Goal: Task Accomplishment & Management: Use online tool/utility

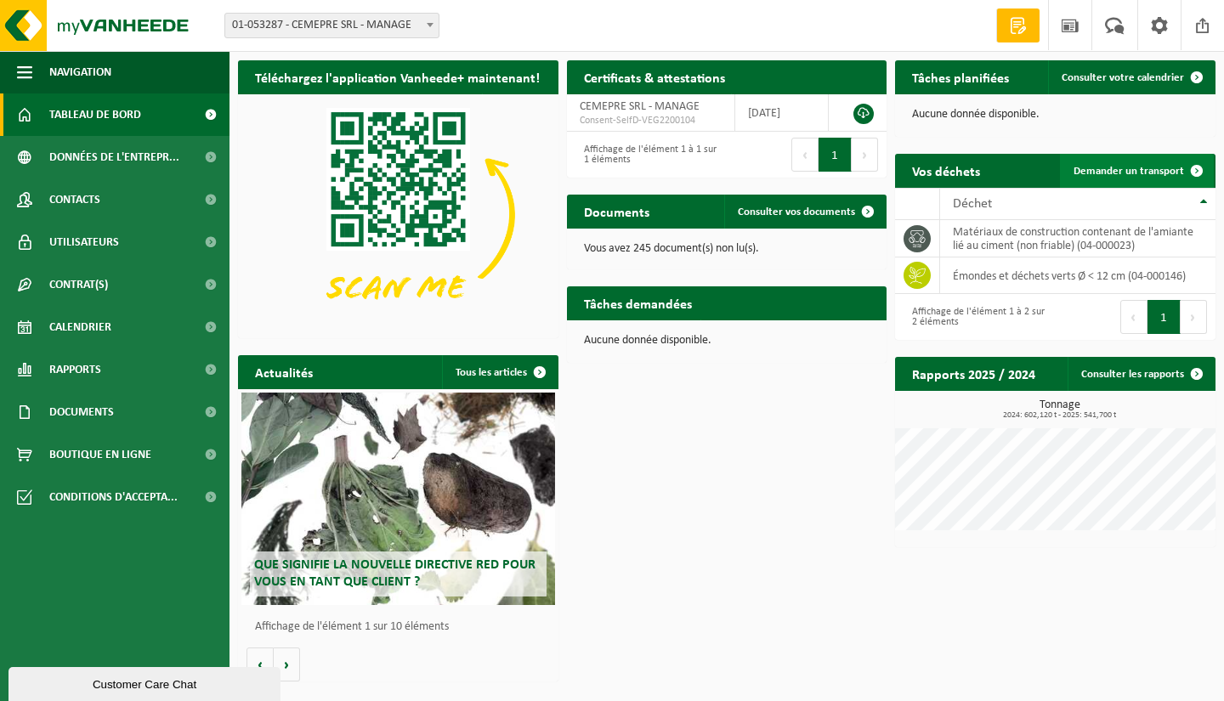
click at [1125, 174] on span "Demander un transport" at bounding box center [1129, 171] width 110 height 11
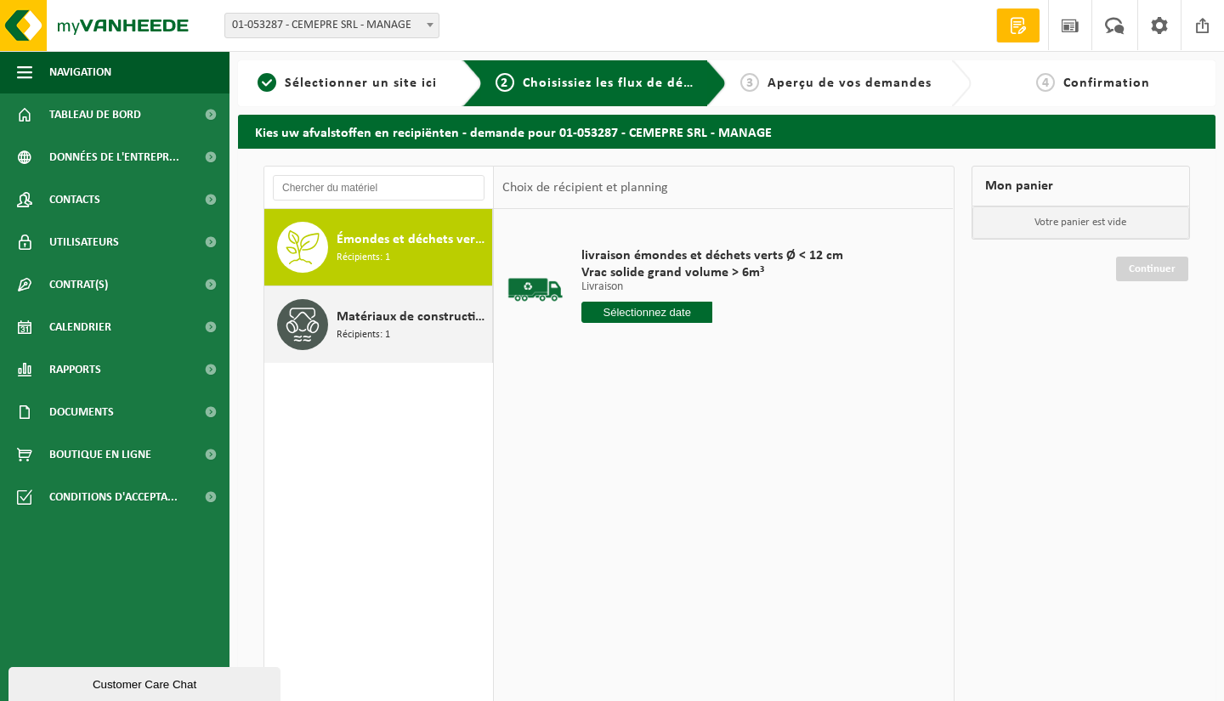
click at [416, 323] on span "Matériaux de construction contenant de l'amiante lié au ciment (non friable)" at bounding box center [412, 317] width 151 height 20
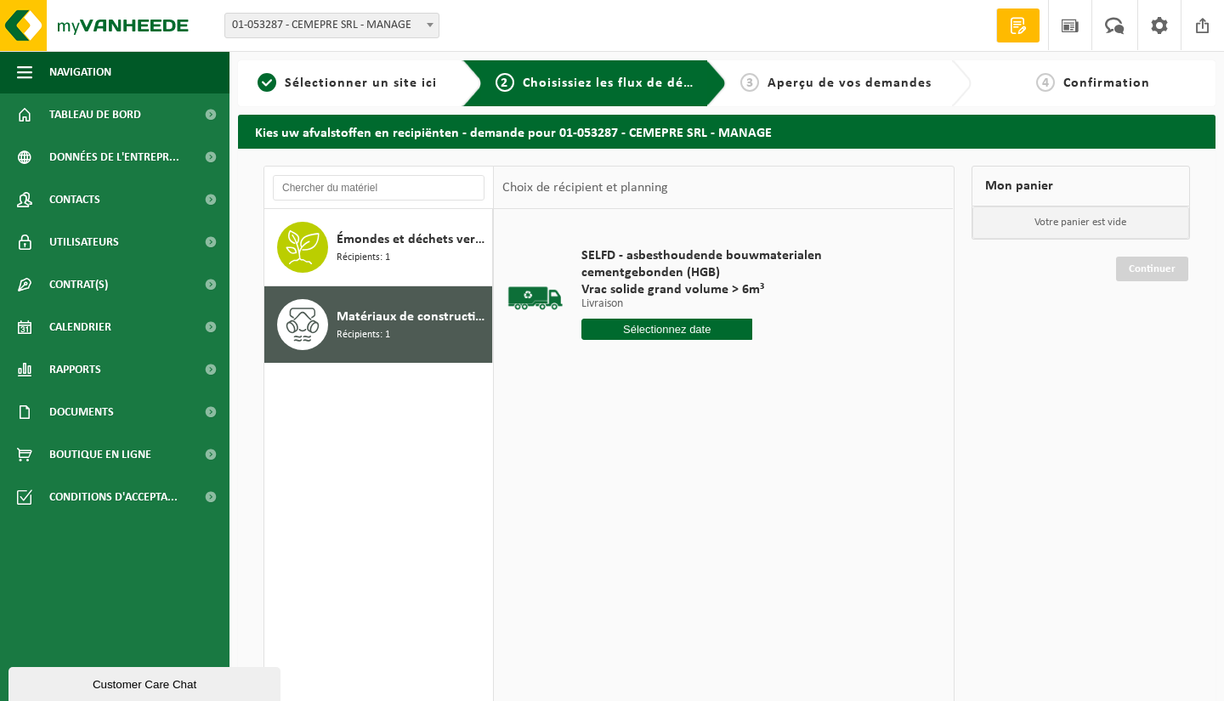
click at [706, 329] on input "text" at bounding box center [666, 329] width 171 height 21
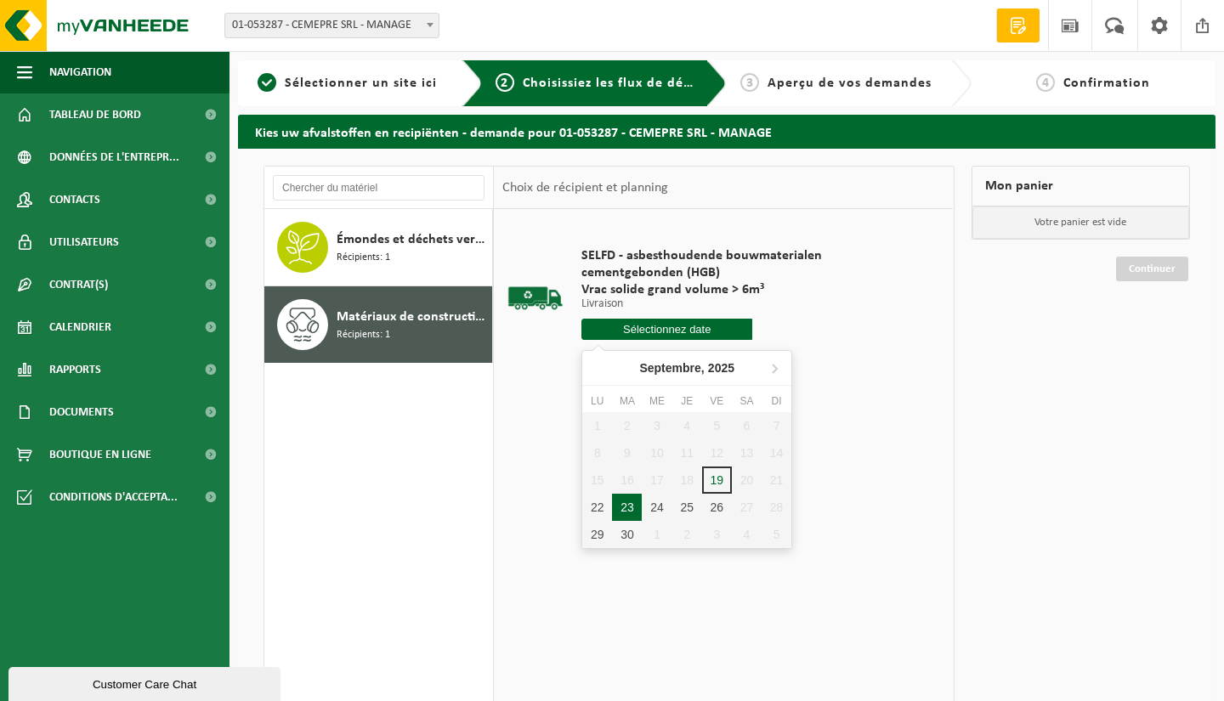
click at [625, 506] on div "23" at bounding box center [627, 507] width 30 height 27
type input "à partir de 2025-09-23"
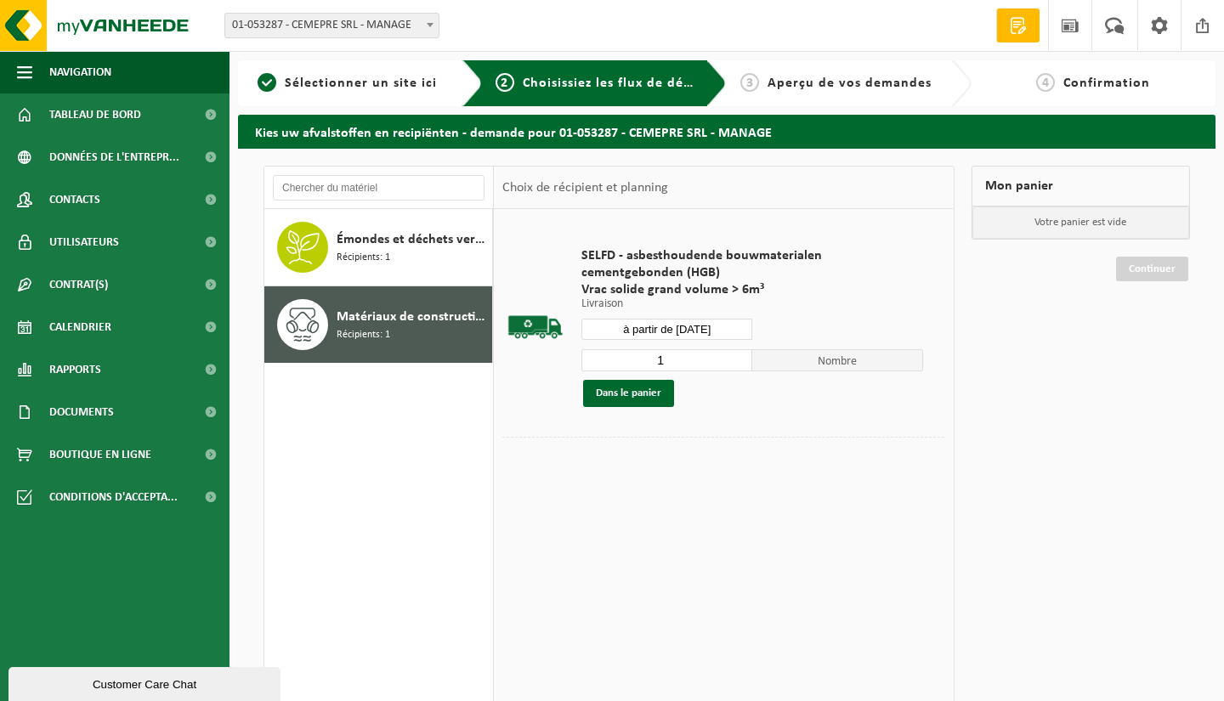
type input "2"
click at [744, 354] on input "2" at bounding box center [666, 360] width 171 height 22
click at [637, 388] on button "Dans le panier" at bounding box center [628, 393] width 91 height 27
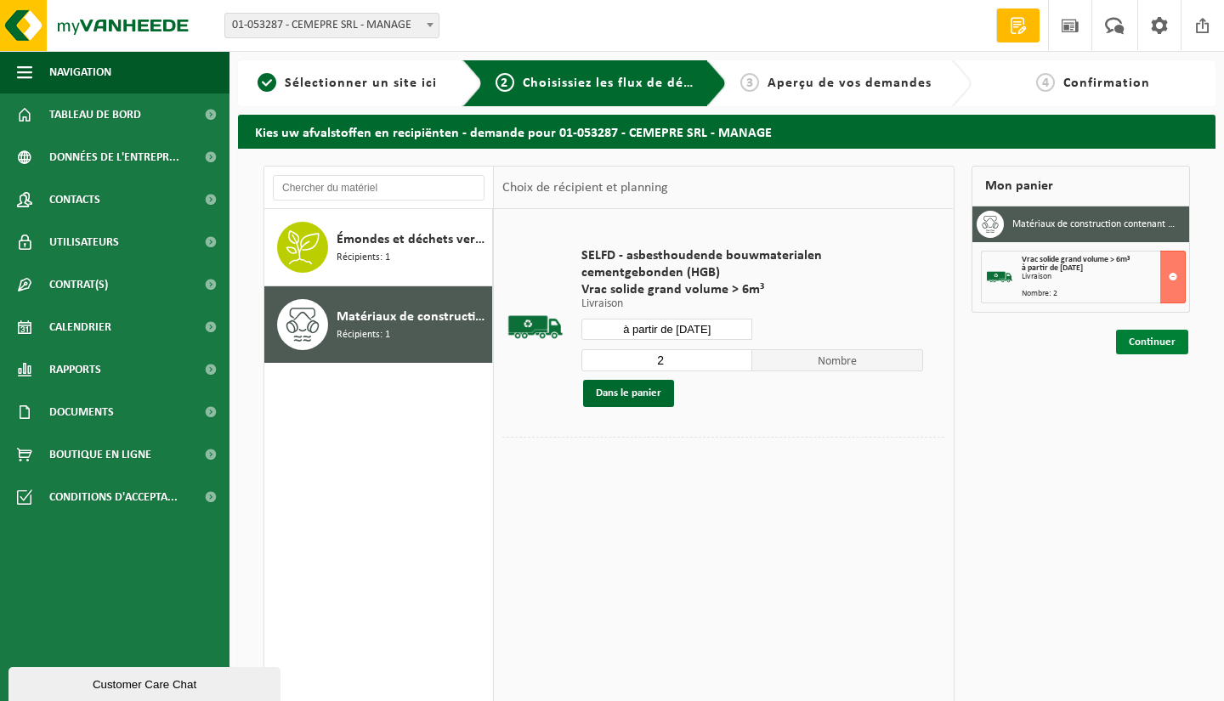
click at [1136, 341] on link "Continuer" at bounding box center [1152, 342] width 72 height 25
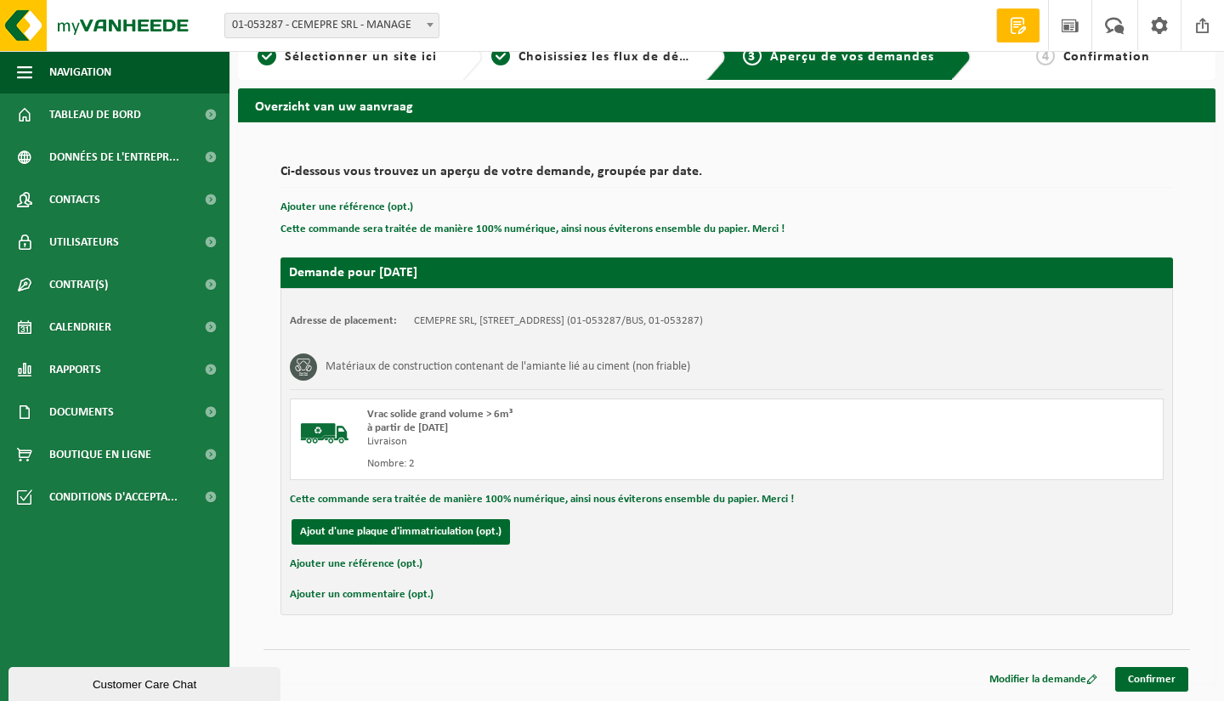
scroll to position [26, 0]
click at [1146, 676] on link "Confirmer" at bounding box center [1151, 679] width 73 height 25
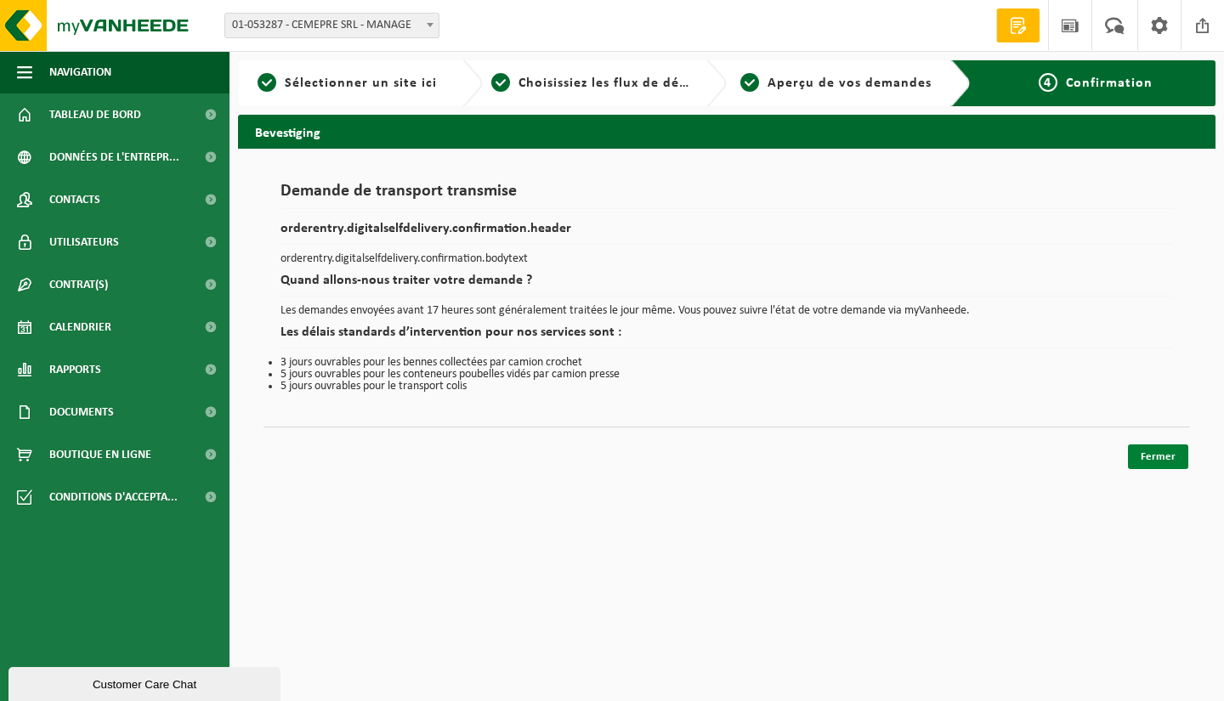
click at [1164, 453] on link "Fermer" at bounding box center [1158, 457] width 60 height 25
